Goal: Find specific page/section: Find specific page/section

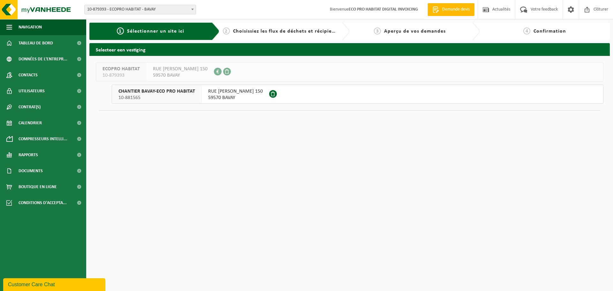
click at [140, 91] on span "CHANTIER BAVAY-ECO PRO HABITAT" at bounding box center [156, 91] width 77 height 6
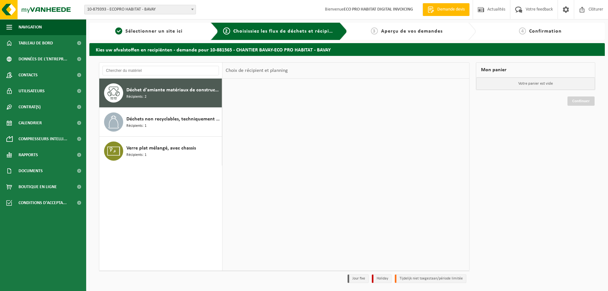
click at [240, 93] on div at bounding box center [345, 174] width 247 height 191
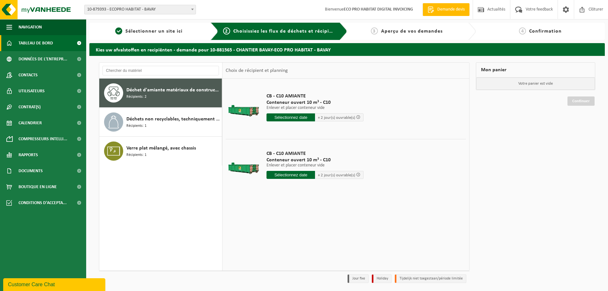
click at [41, 42] on span "Tableau de bord" at bounding box center [36, 43] width 34 height 16
